Goal: Use online tool/utility: Utilize a website feature to perform a specific function

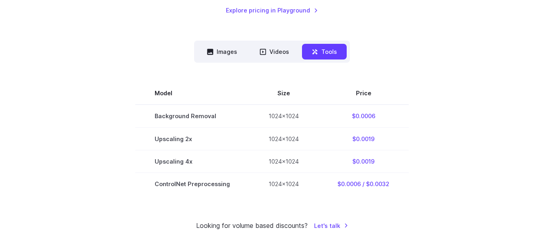
scroll to position [201, 0]
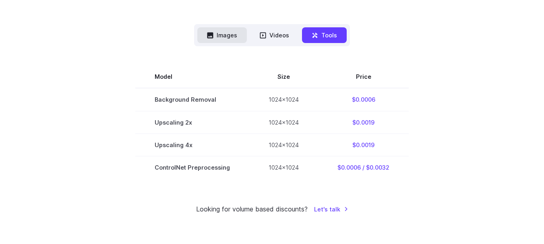
click at [224, 34] on button "Images" at bounding box center [221, 35] width 49 height 16
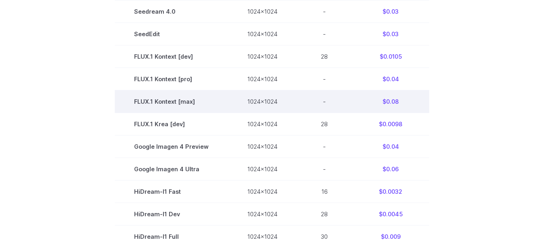
scroll to position [362, 0]
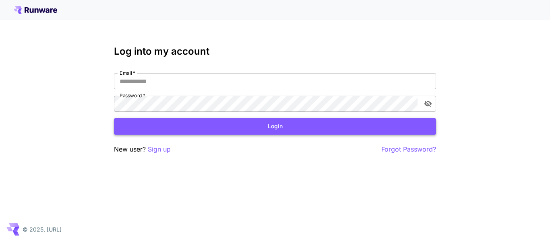
type input "**********"
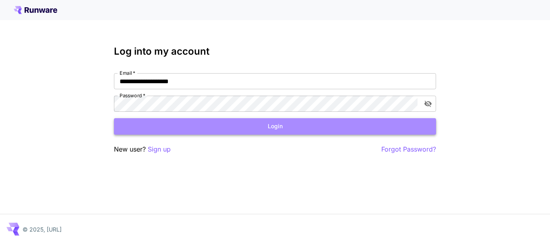
click at [282, 125] on button "Login" at bounding box center [275, 126] width 322 height 16
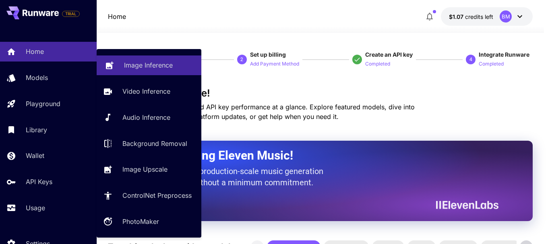
click at [146, 70] on p "Image Inference" at bounding box center [148, 65] width 49 height 10
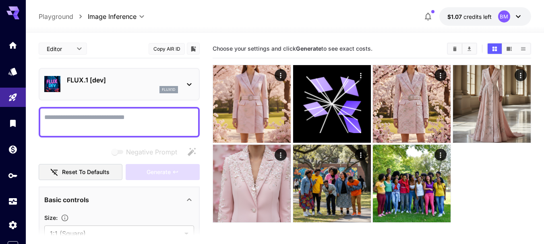
click at [141, 84] on p "FLUX.1 [dev]" at bounding box center [122, 80] width 111 height 10
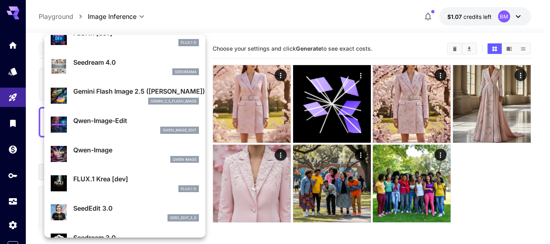
scroll to position [80, 0]
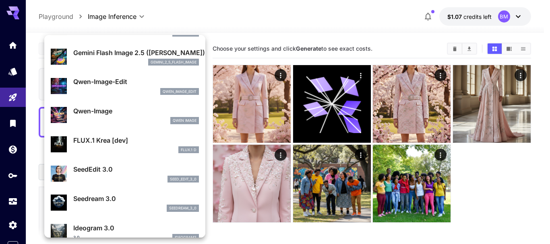
click at [120, 117] on div "Qwen Image" at bounding box center [136, 120] width 126 height 7
type input "**"
type input "***"
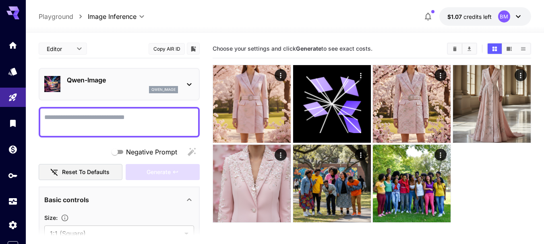
click at [140, 124] on textarea "Negative Prompt" at bounding box center [119, 122] width 150 height 19
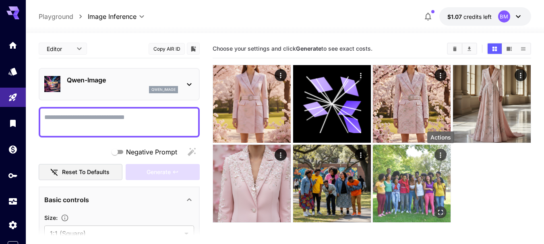
click at [438, 153] on icon "Actions" at bounding box center [440, 155] width 8 height 8
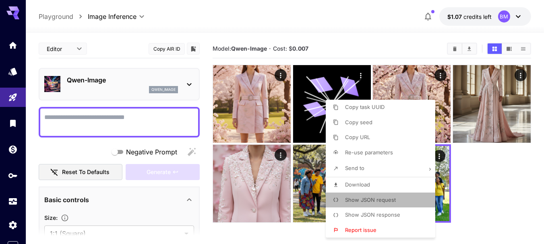
click at [369, 199] on span "Show JSON request" at bounding box center [370, 200] width 51 height 6
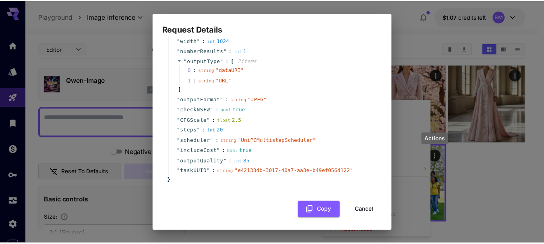
scroll to position [97, 0]
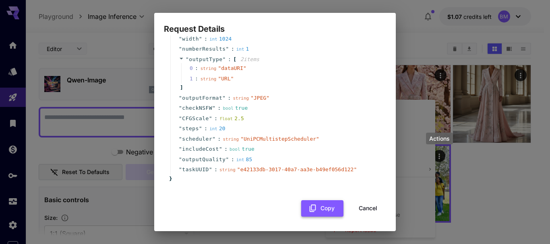
click at [323, 213] on button "Copy" at bounding box center [322, 208] width 42 height 16
click at [357, 202] on button "Cancel" at bounding box center [368, 208] width 36 height 16
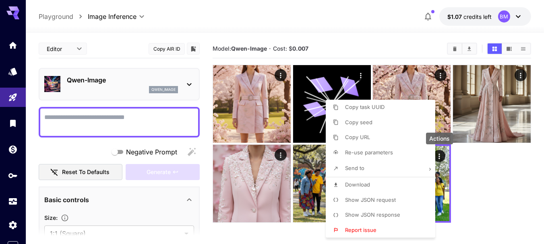
click at [363, 213] on span "Show JSON response" at bounding box center [372, 215] width 55 height 6
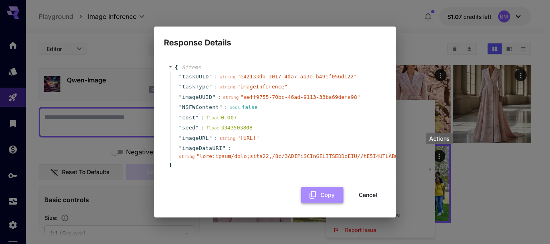
click at [324, 201] on button "Copy" at bounding box center [322, 195] width 42 height 16
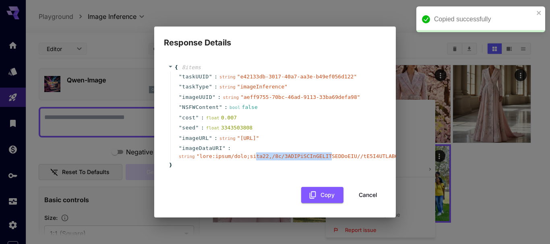
drag, startPoint x: 318, startPoint y: 160, endPoint x: 251, endPoint y: 160, distance: 67.2
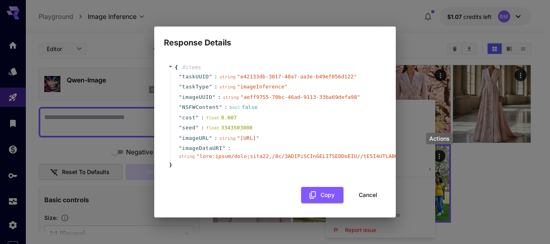
click at [95, 148] on div "Response Details { 8 item s " taskUUID " : string " e42133db-3017-40a7-aa3e-b49…" at bounding box center [275, 122] width 550 height 244
click at [372, 202] on button "Cancel" at bounding box center [368, 195] width 36 height 16
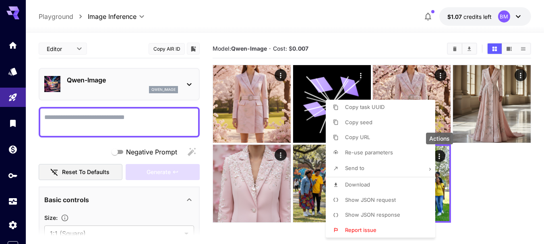
click at [508, 170] on div at bounding box center [275, 122] width 550 height 244
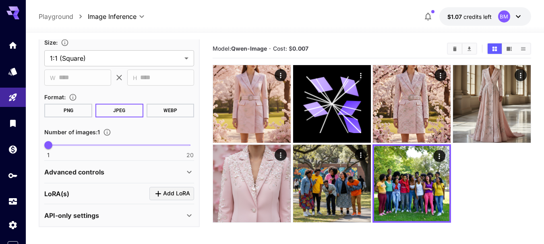
scroll to position [176, 0]
click at [11, 73] on icon "Models" at bounding box center [14, 69] width 10 height 10
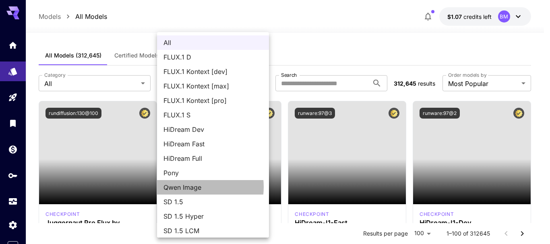
click at [192, 187] on span "Qwen Image" at bounding box center [212, 188] width 99 height 10
type input "**********"
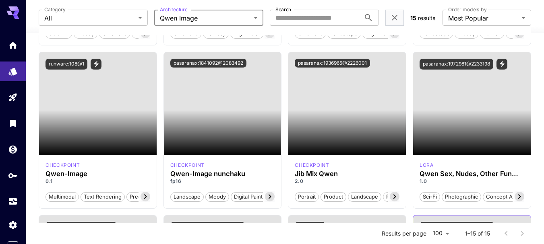
scroll to position [198, 0]
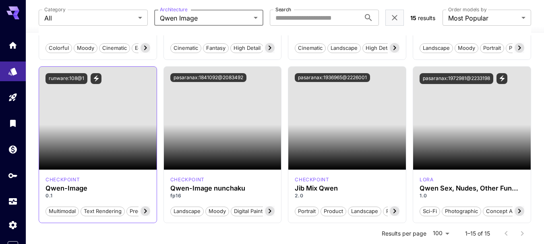
click at [145, 212] on icon at bounding box center [145, 211] width 10 height 10
click at [142, 210] on icon at bounding box center [145, 211] width 10 height 10
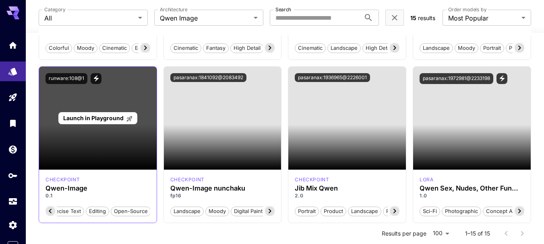
click at [106, 118] on span "Launch in Playground" at bounding box center [93, 118] width 60 height 7
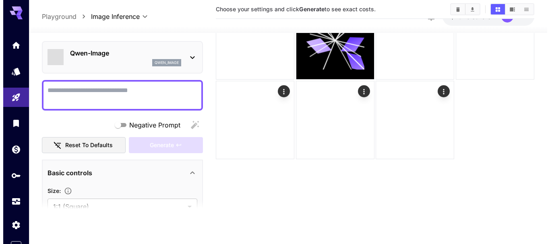
scroll to position [64, 0]
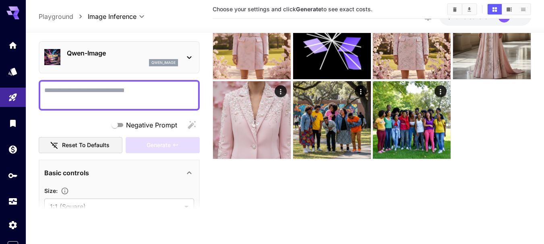
click at [193, 58] on icon at bounding box center [189, 58] width 10 height 10
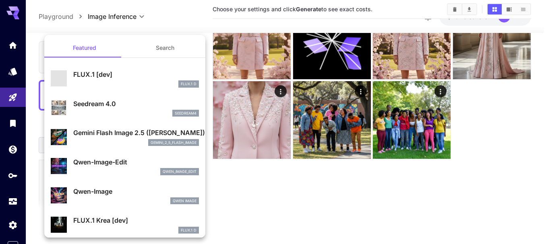
click at [509, 186] on div at bounding box center [275, 122] width 550 height 244
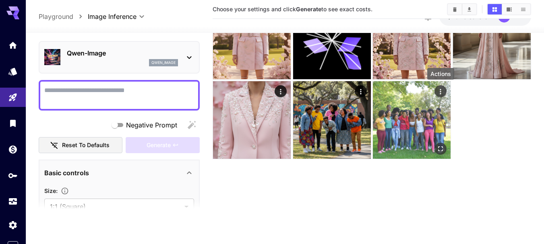
click at [440, 91] on icon "Actions" at bounding box center [440, 91] width 1 height 5
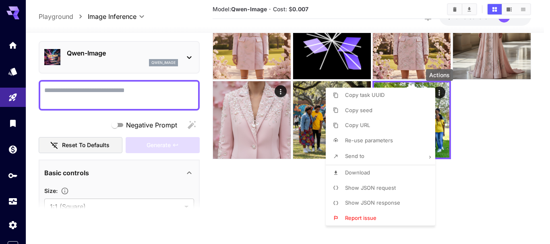
click at [361, 201] on span "Show JSON response" at bounding box center [372, 203] width 55 height 6
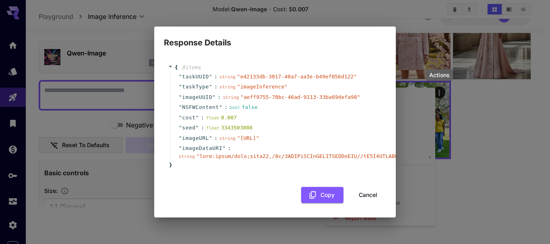
click at [170, 66] on icon at bounding box center [171, 67] width 4 height 2
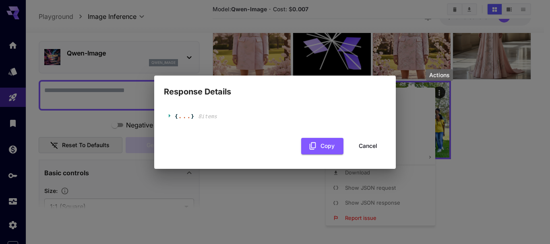
click at [168, 115] on icon at bounding box center [170, 115] width 5 height 5
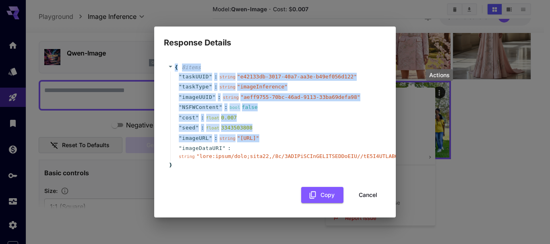
drag, startPoint x: 173, startPoint y: 60, endPoint x: 234, endPoint y: 143, distance: 102.2
click at [234, 143] on div "{ 8 item s " taskUUID " : string " e42133db-3017-40a7-aa3e-b49ef056d122 " " tas…" at bounding box center [275, 117] width 214 height 106
copy div "{ 8 item s " taskUUID " : string " e42133db-3017-40a7-aa3e-b49ef056d122 " " tas…"
click at [375, 199] on button "Cancel" at bounding box center [368, 195] width 36 height 16
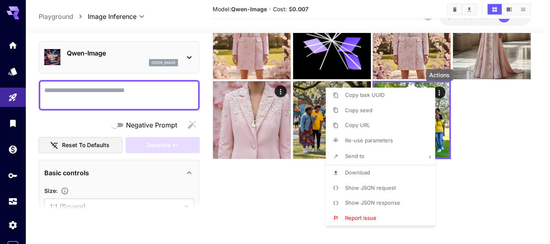
click at [365, 189] on span "Show JSON request" at bounding box center [370, 188] width 51 height 6
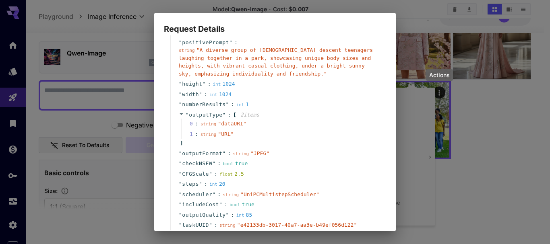
scroll to position [97, 0]
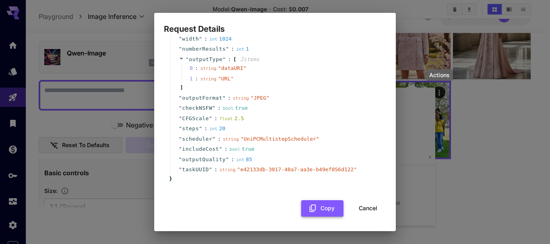
click at [322, 209] on button "Copy" at bounding box center [322, 208] width 42 height 16
click at [366, 211] on button "Cancel" at bounding box center [368, 208] width 36 height 16
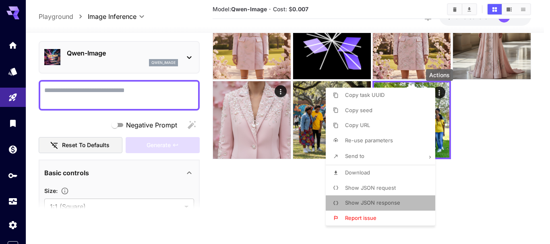
click at [360, 204] on span "Show JSON response" at bounding box center [372, 203] width 55 height 6
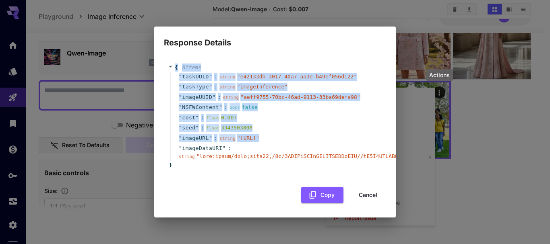
drag, startPoint x: 175, startPoint y: 60, endPoint x: 231, endPoint y: 143, distance: 100.2
click at [231, 143] on div "{ 8 item s " taskUUID " : string " e42133db-3017-40a7-aa3e-b49ef056d122 " " tas…" at bounding box center [275, 117] width 214 height 106
copy div "{ 8 item s " taskUUID " : string " e42133db-3017-40a7-aa3e-b49ef056d122 " " tas…"
click at [66, 121] on div "Response Details { 8 item s " taskUUID " : string " e42133db-3017-40a7-aa3e-b49…" at bounding box center [275, 122] width 550 height 244
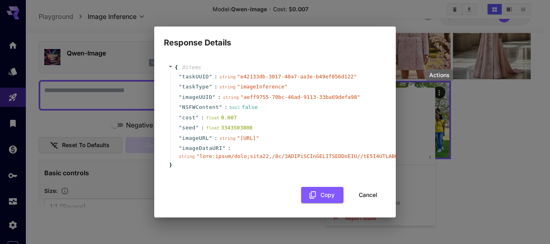
click at [464, 150] on div "Response Details { 8 item s " taskUUID " : string " e42133db-3017-40a7-aa3e-b49…" at bounding box center [275, 122] width 550 height 244
click at [359, 201] on button "Cancel" at bounding box center [368, 195] width 36 height 16
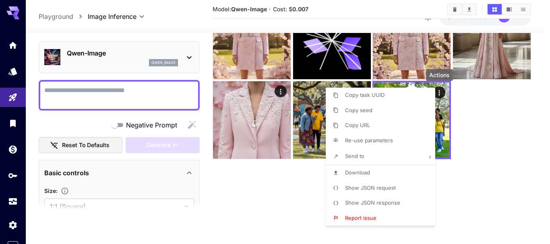
click at [312, 194] on div at bounding box center [275, 122] width 550 height 244
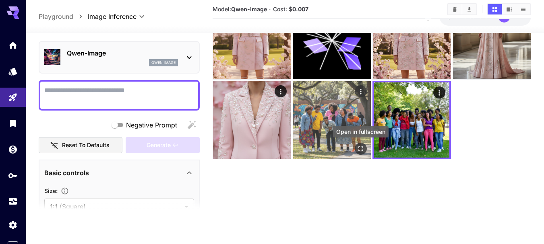
click at [360, 147] on icon "Open in fullscreen" at bounding box center [361, 149] width 8 height 8
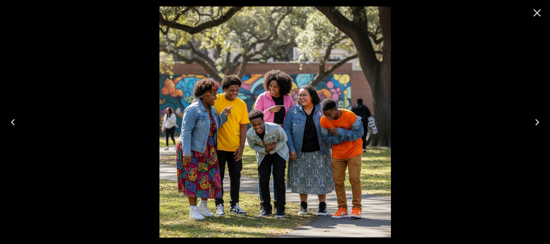
click at [539, 10] on icon "Close" at bounding box center [537, 13] width 8 height 8
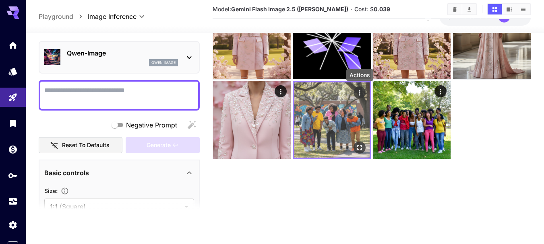
click at [360, 93] on icon "Actions" at bounding box center [359, 93] width 8 height 8
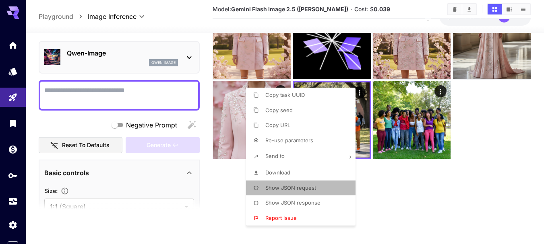
click at [291, 188] on span "Show JSON request" at bounding box center [290, 188] width 51 height 6
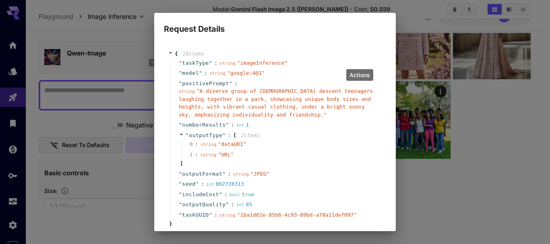
scroll to position [45, 0]
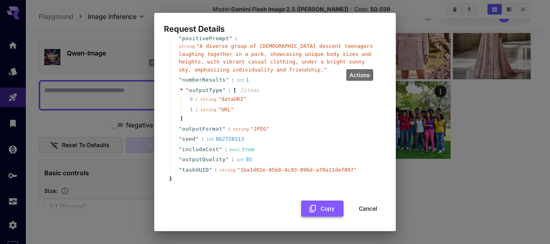
click at [317, 207] on button "Copy" at bounding box center [322, 209] width 42 height 16
click at [369, 207] on button "Cancel" at bounding box center [368, 209] width 36 height 16
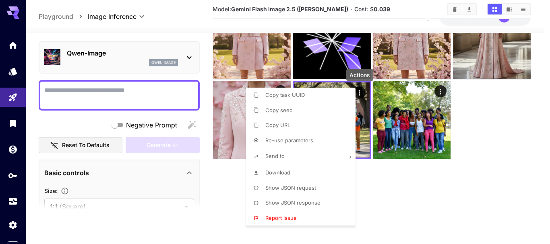
click at [295, 203] on span "Show JSON response" at bounding box center [292, 203] width 55 height 6
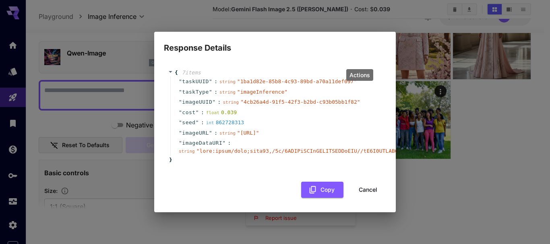
click at [175, 69] on span "{" at bounding box center [176, 73] width 3 height 8
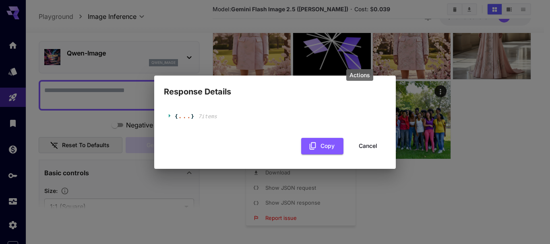
click at [171, 115] on icon at bounding box center [170, 115] width 5 height 5
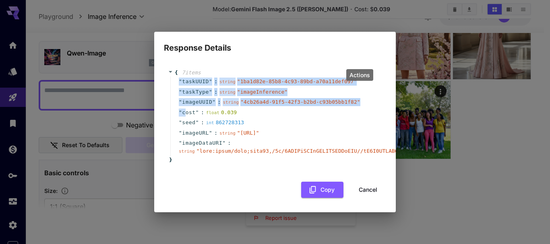
drag, startPoint x: 175, startPoint y: 67, endPoint x: 185, endPoint y: 98, distance: 33.1
click at [185, 98] on div "" taskUUID " : string " 1ba1d82e-85b8-4c93-89bd-a70a11def097 " " taskType " : s…" at bounding box center [276, 116] width 212 height 80
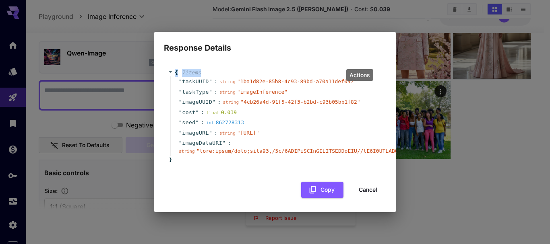
click at [173, 69] on div "{ 7 item s " taskUUID " : string " 1ba1d82e-85b8-4c93-89bd-a70a11def097 " " tas…" at bounding box center [275, 116] width 214 height 95
click at [173, 76] on div "" taskUUID " : string " 1ba1d82e-85b8-4c93-89bd-a70a11def097 "" at bounding box center [276, 81] width 212 height 10
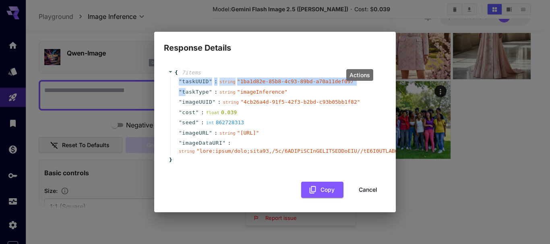
drag, startPoint x: 173, startPoint y: 66, endPoint x: 185, endPoint y: 79, distance: 17.4
click at [185, 79] on div "" taskUUID " : string " 1ba1d82e-85b8-4c93-89bd-a70a11def097 " " taskType " : s…" at bounding box center [276, 116] width 212 height 80
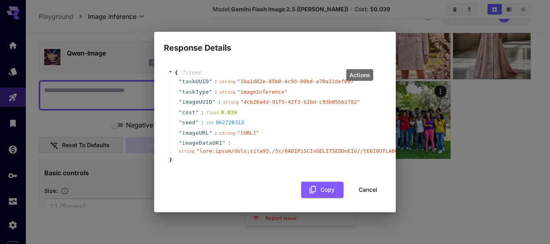
click at [173, 76] on div "" taskUUID " : string " 1ba1d82e-85b8-4c93-89bd-a70a11def097 "" at bounding box center [276, 81] width 212 height 10
click at [173, 69] on span "{" at bounding box center [173, 73] width 10 height 8
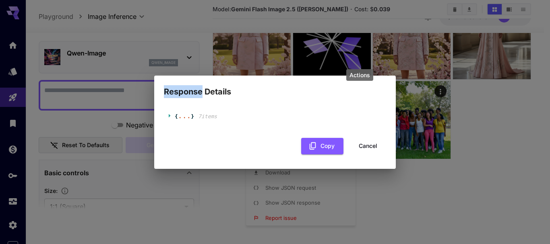
click at [173, 64] on div "Response Details { ... } 7 item s Copy Cancel" at bounding box center [275, 122] width 550 height 244
click at [167, 113] on div "{ ... } 7 item s" at bounding box center [275, 117] width 222 height 24
click at [173, 117] on span at bounding box center [171, 115] width 7 height 5
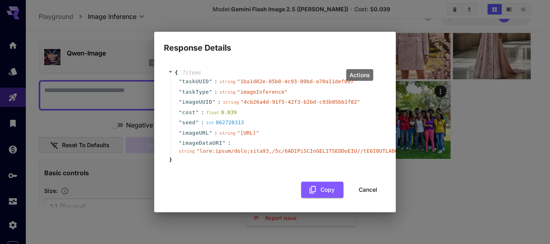
click at [167, 104] on div "{ 7 item s " taskUUID " : string " 1ba1d82e-85b8-4c93-89bd-a70a11def097 " " tas…" at bounding box center [275, 116] width 222 height 111
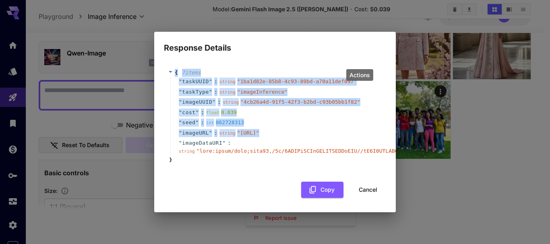
drag, startPoint x: 172, startPoint y: 64, endPoint x: 236, endPoint y: 139, distance: 98.8
click at [236, 139] on div "{ 7 item s " taskUUID " : string " 1ba1d82e-85b8-4c93-89bd-a70a11def097 " " tas…" at bounding box center [275, 116] width 214 height 95
copy div "{ 7 item s " taskUUID " : string " 1ba1d82e-85b8-4c93-89bd-a70a11def097 " " tas…"
